Goal: Information Seeking & Learning: Learn about a topic

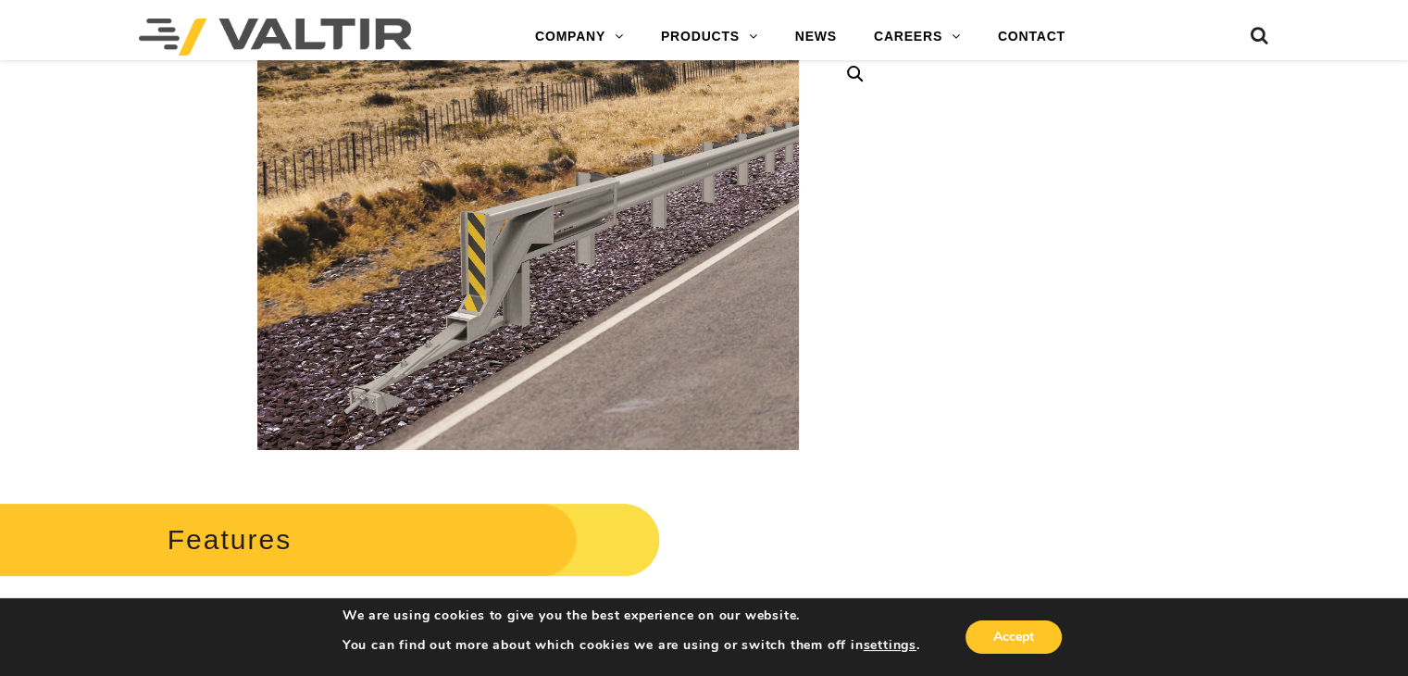
scroll to position [494, 0]
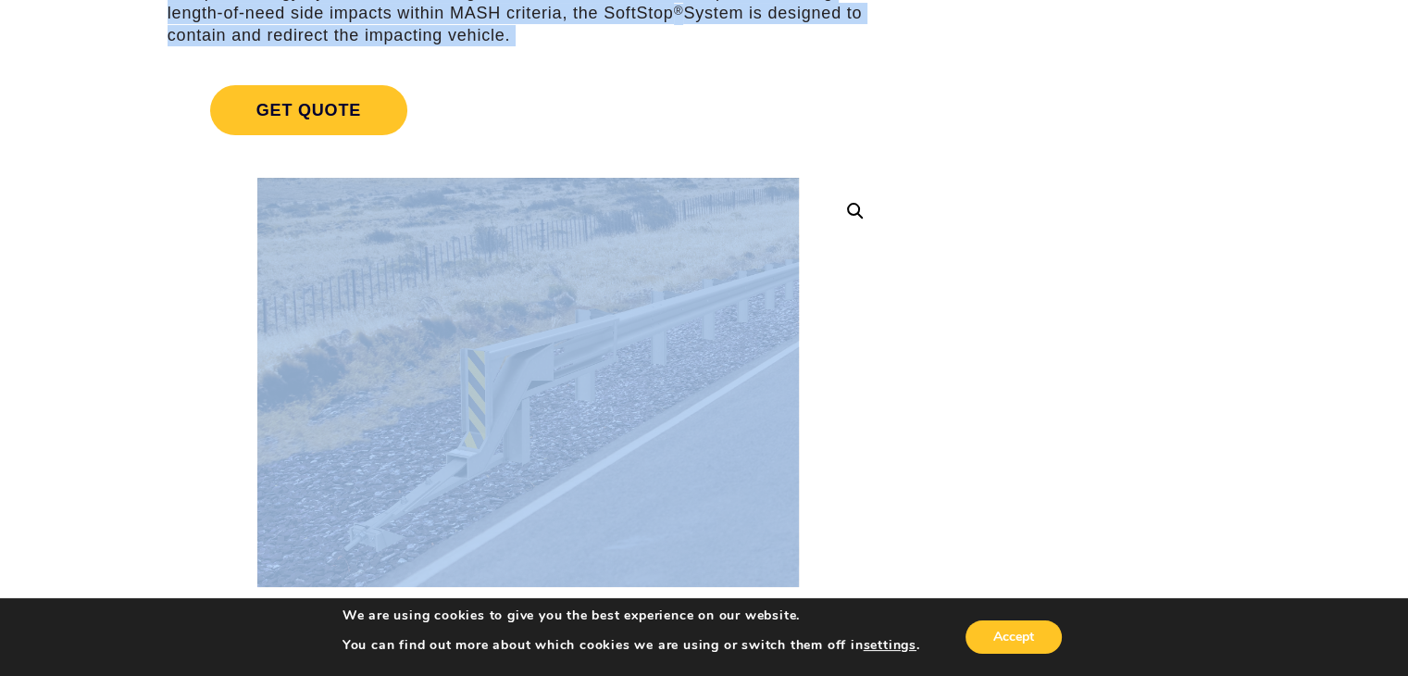
scroll to position [0, 0]
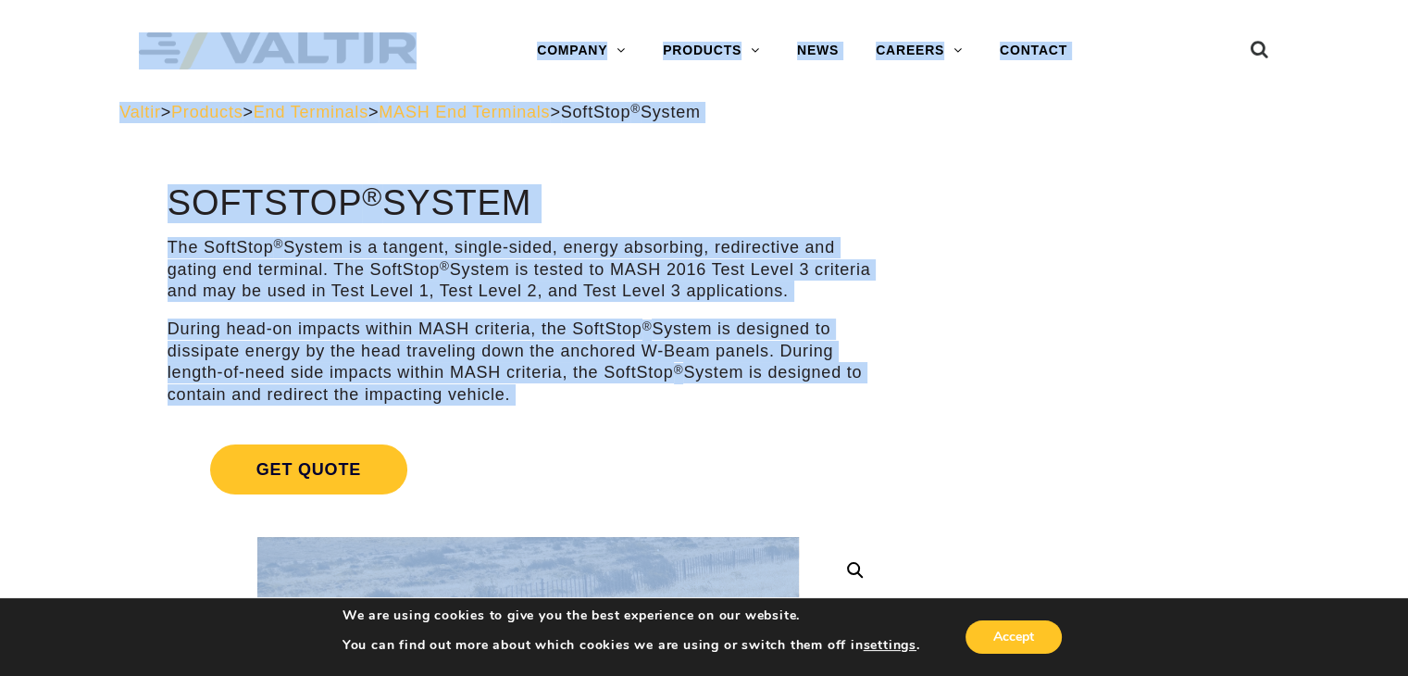
drag, startPoint x: 411, startPoint y: 374, endPoint x: 120, endPoint y: -81, distance: 539.4
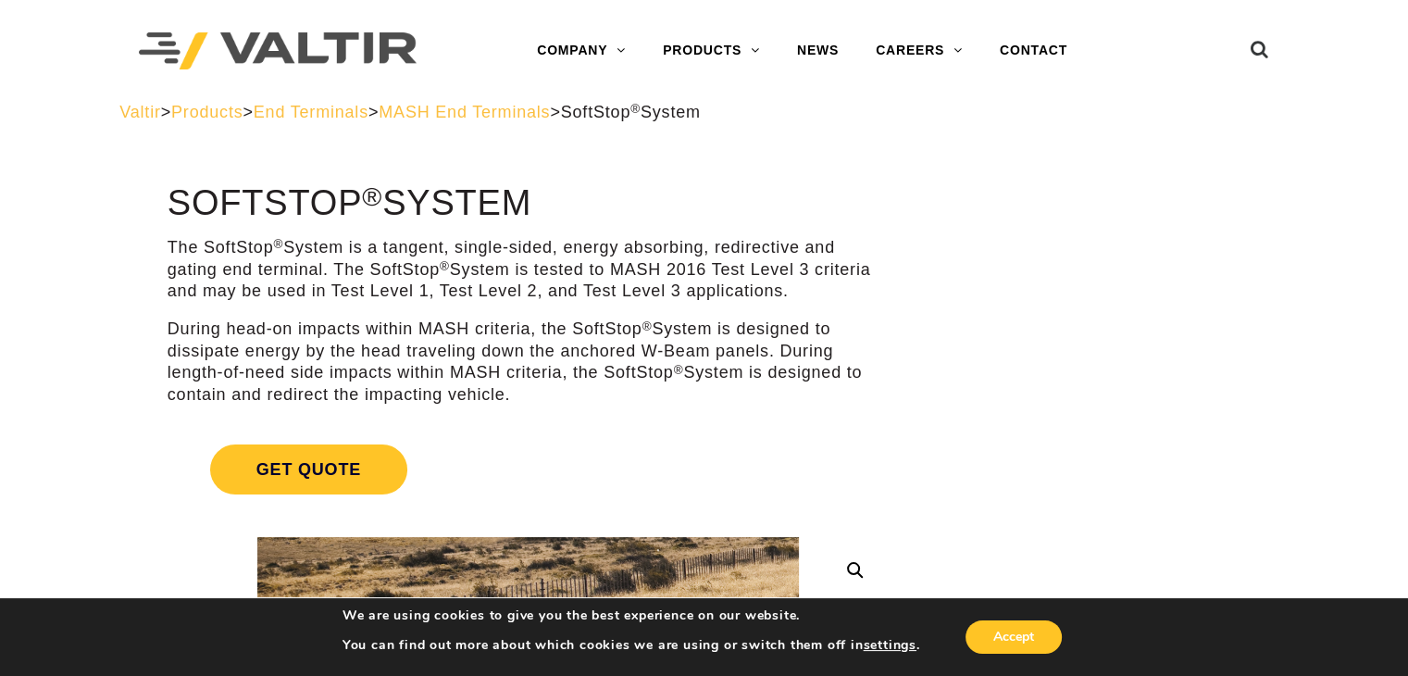
click at [151, 146] on div "Valtir > Products > End Terminals > MASH End Terminals > SoftStop ® System" at bounding box center [704, 126] width 1197 height 49
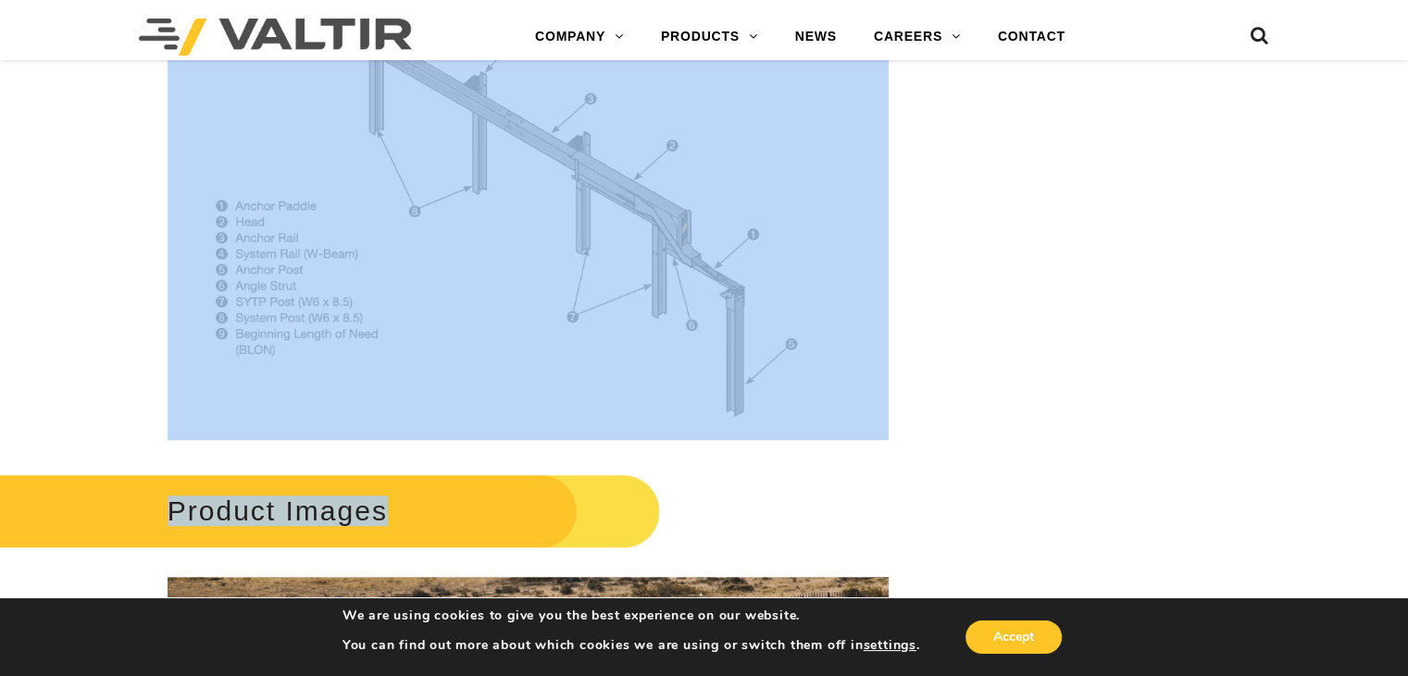
scroll to position [1820, 0]
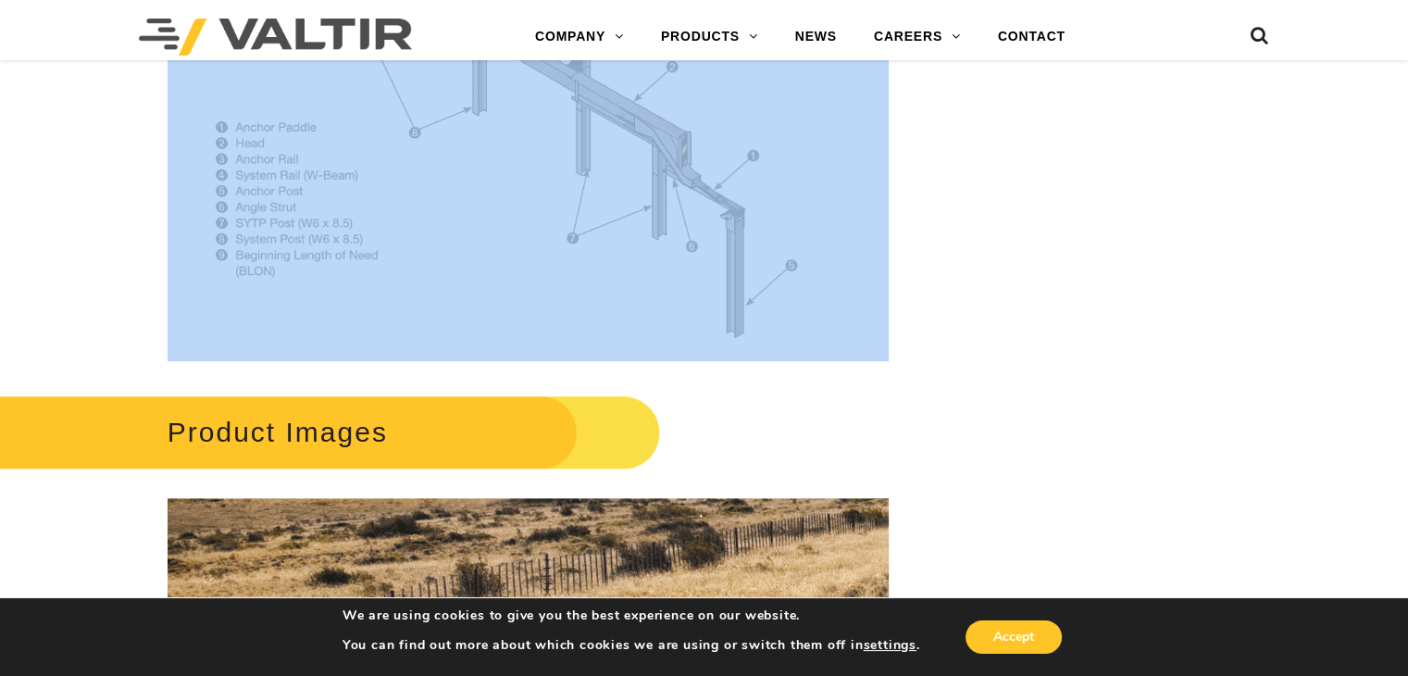
drag, startPoint x: 145, startPoint y: 160, endPoint x: 607, endPoint y: 304, distance: 483.8
copy div "**********"
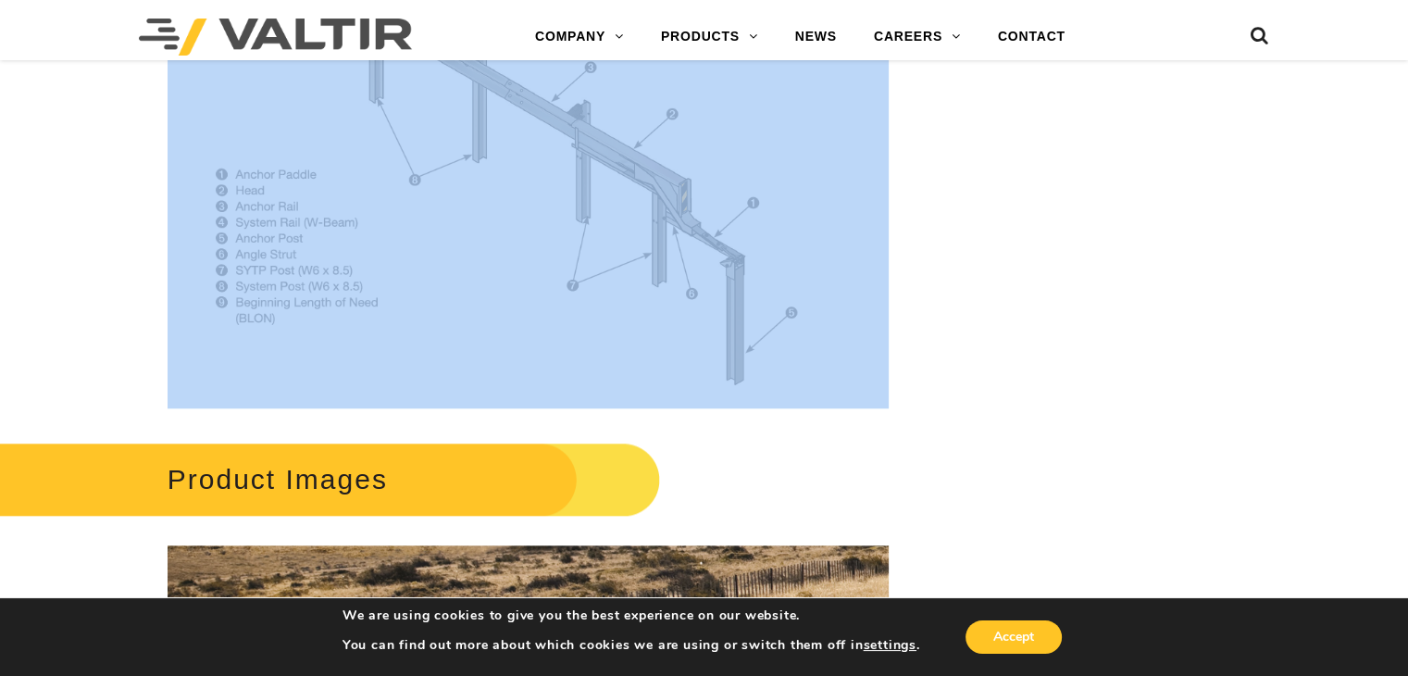
scroll to position [1728, 0]
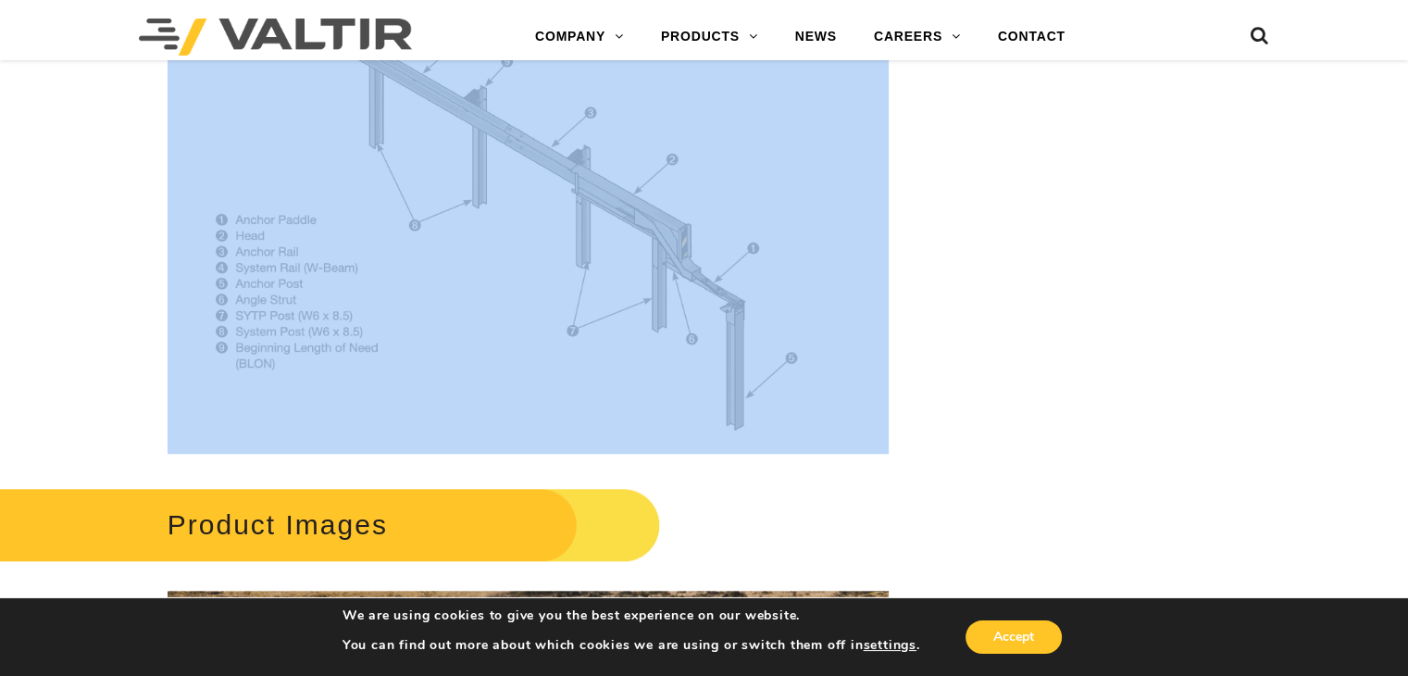
click at [692, 420] on img at bounding box center [528, 212] width 721 height 483
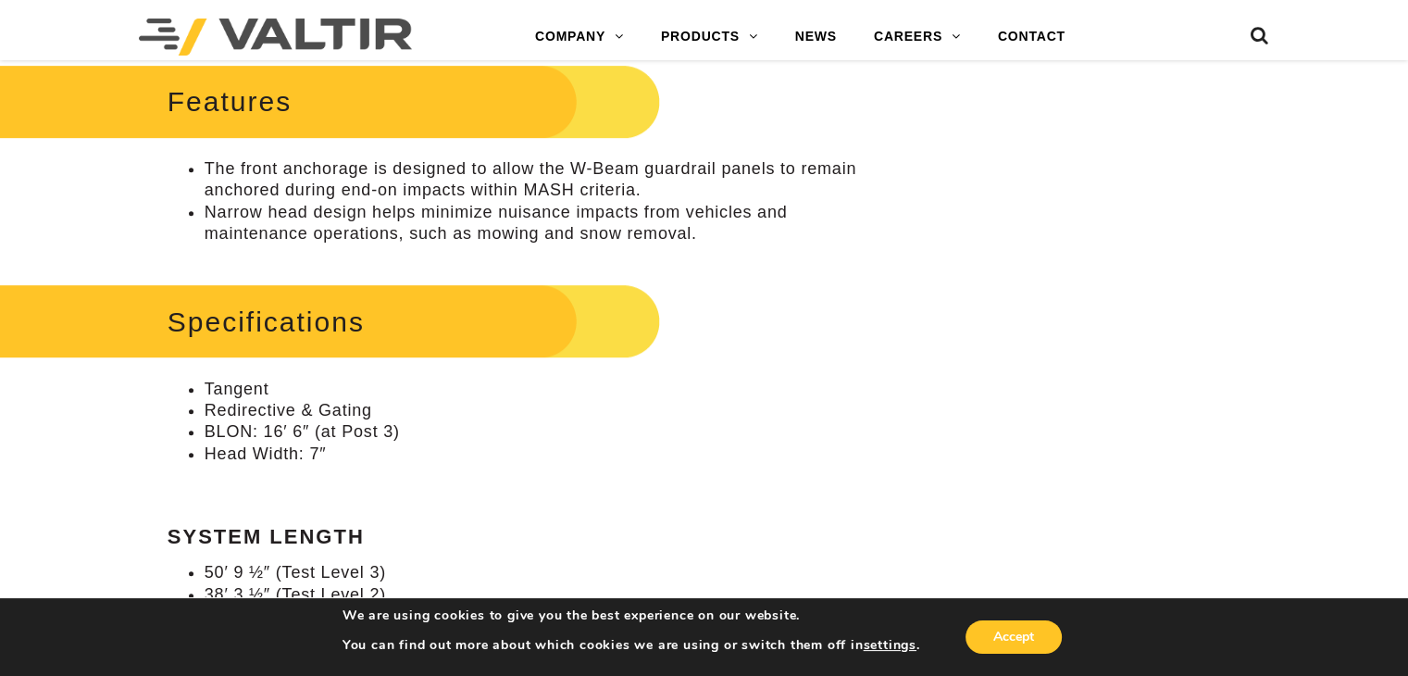
scroll to position [1080, 0]
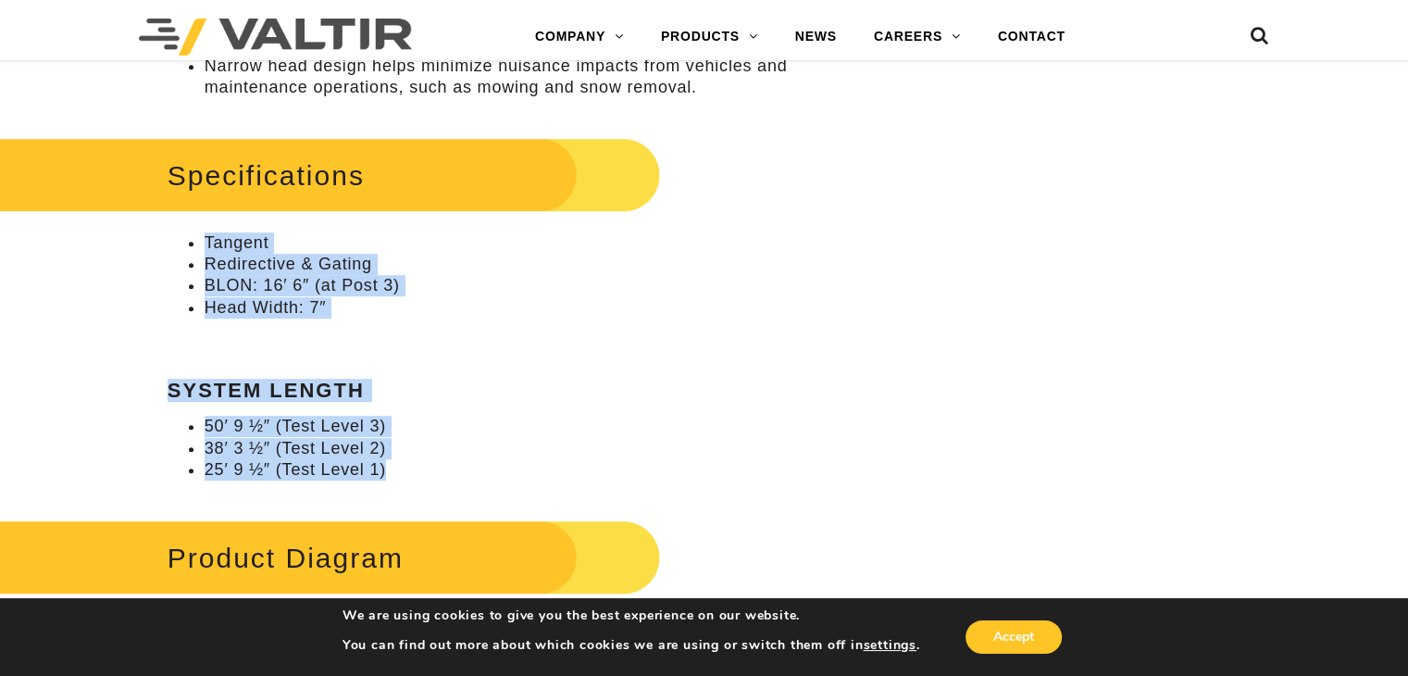
drag, startPoint x: 403, startPoint y: 475, endPoint x: 157, endPoint y: 248, distance: 334.7
copy div "Tangent Redirective & Gating BLON: 16′ 6″ (at Post 3) Head Width: 7″ System Len…"
